Goal: Navigation & Orientation: Find specific page/section

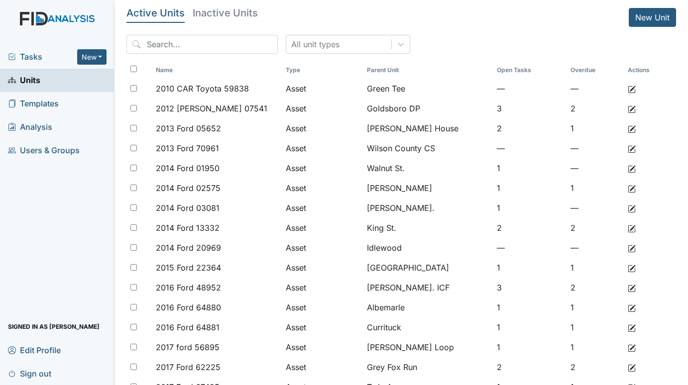
click at [40, 58] on span "Tasks" at bounding box center [42, 57] width 69 height 12
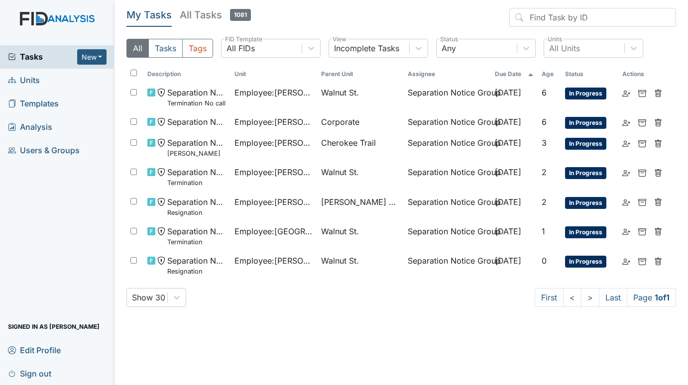
click at [36, 74] on span "Units" at bounding box center [24, 80] width 32 height 15
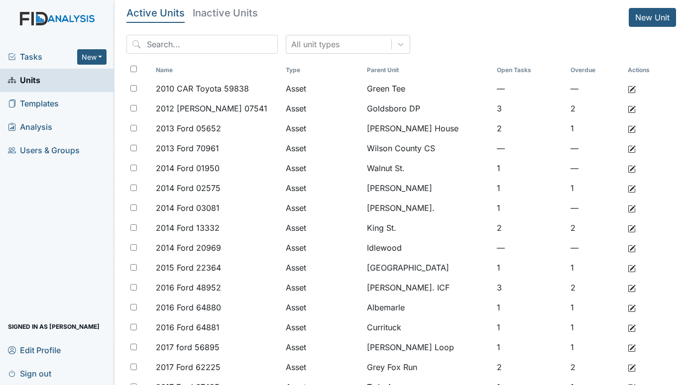
click at [33, 57] on span "Tasks" at bounding box center [42, 57] width 69 height 12
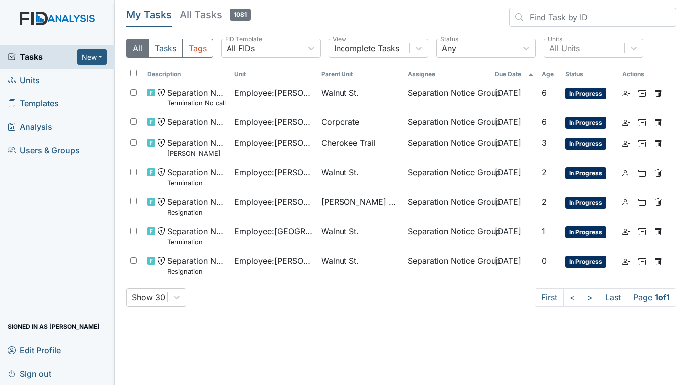
drag, startPoint x: 22, startPoint y: 81, endPoint x: 32, endPoint y: 81, distance: 10.0
click at [23, 81] on span "Units" at bounding box center [24, 80] width 32 height 15
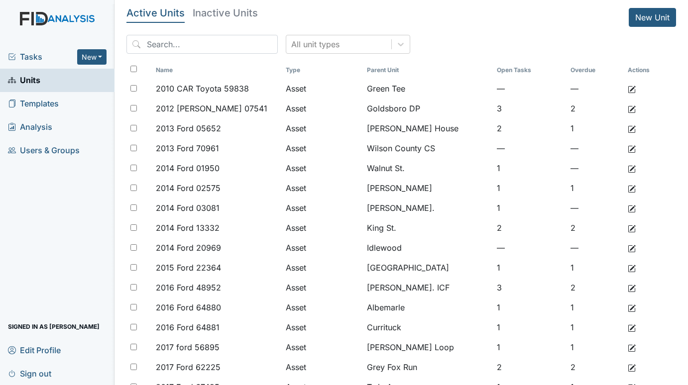
click at [43, 51] on span "Tasks" at bounding box center [42, 57] width 69 height 12
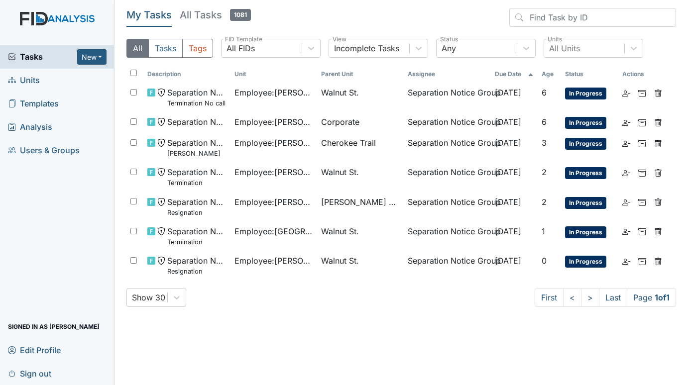
click at [25, 83] on span "Units" at bounding box center [24, 80] width 32 height 15
